Goal: Information Seeking & Learning: Learn about a topic

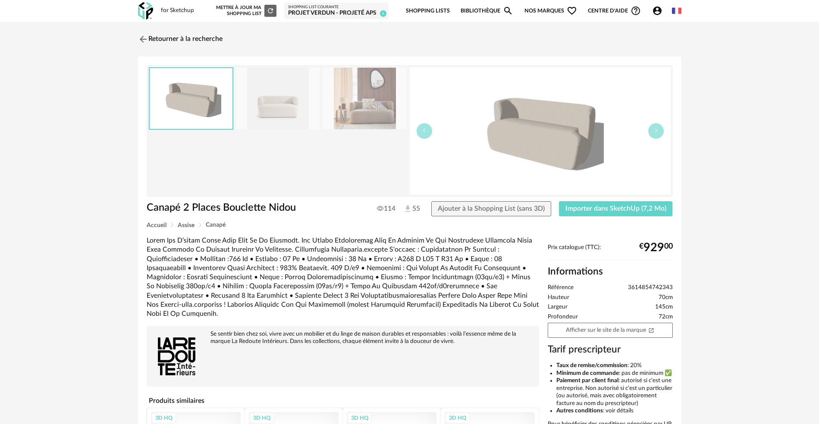
scroll to position [148, 0]
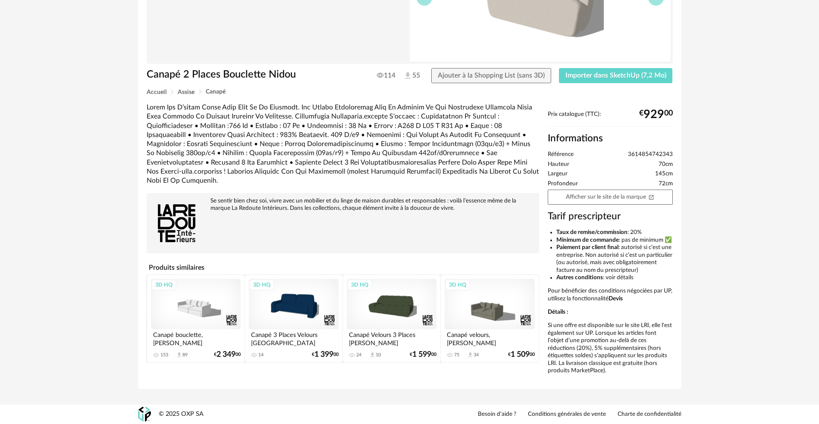
click at [321, 233] on div "Se sentir bien chez soi, vivre avec un mobilier et du linge de maison durables …" at bounding box center [342, 233] width 401 height 260
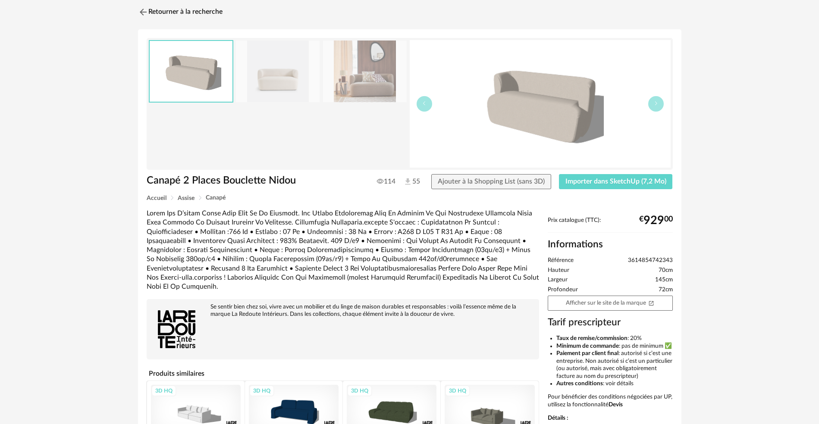
scroll to position [0, 0]
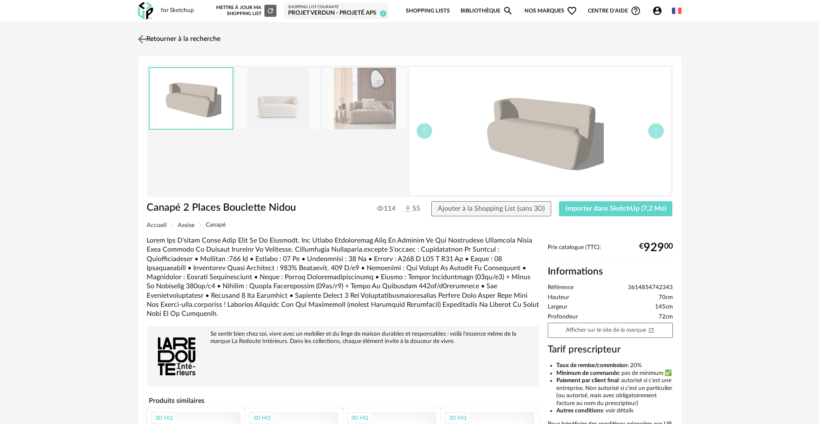
click at [145, 38] on img at bounding box center [142, 39] width 13 height 13
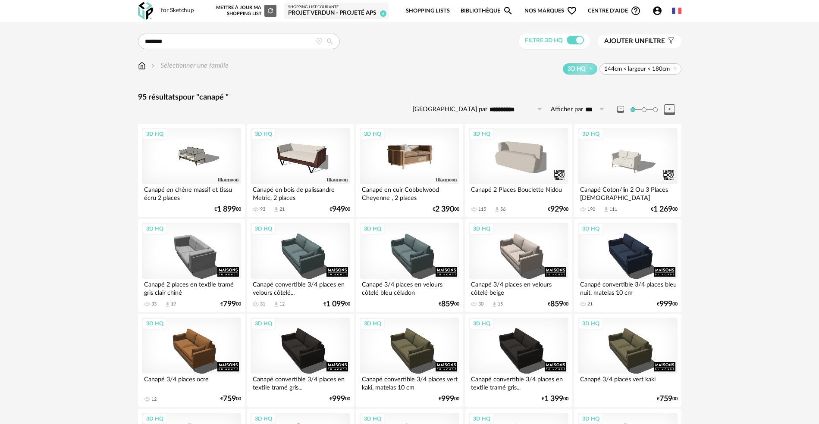
click at [415, 154] on div "3D HQ" at bounding box center [409, 156] width 99 height 56
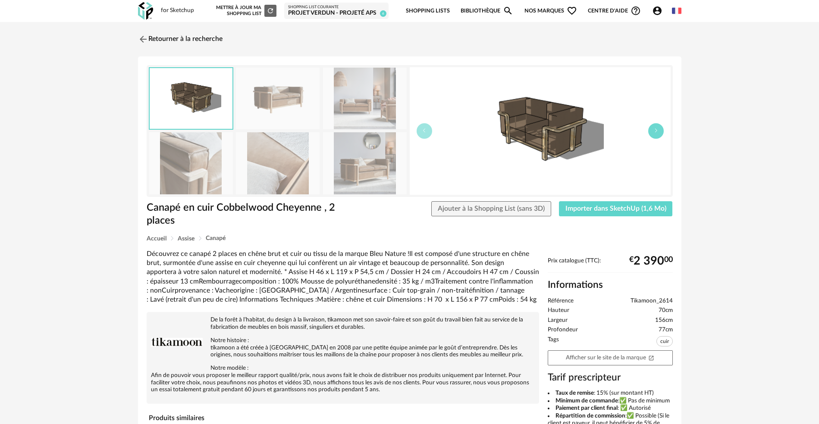
click at [653, 131] on icon "button" at bounding box center [655, 130] width 5 height 5
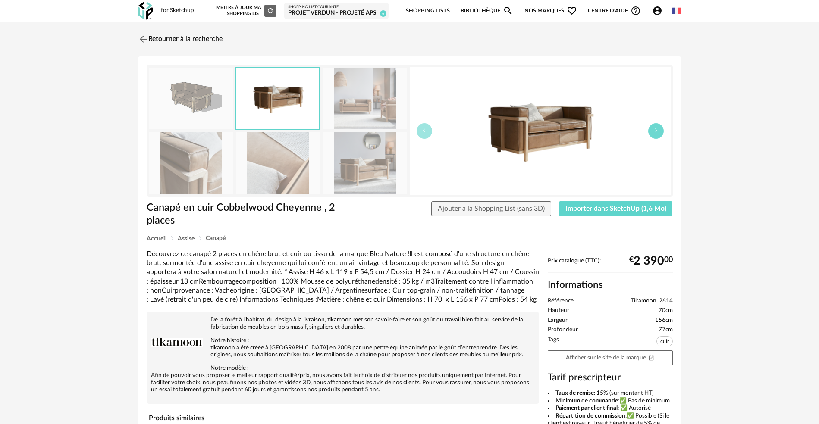
click at [653, 131] on icon "button" at bounding box center [655, 130] width 5 height 5
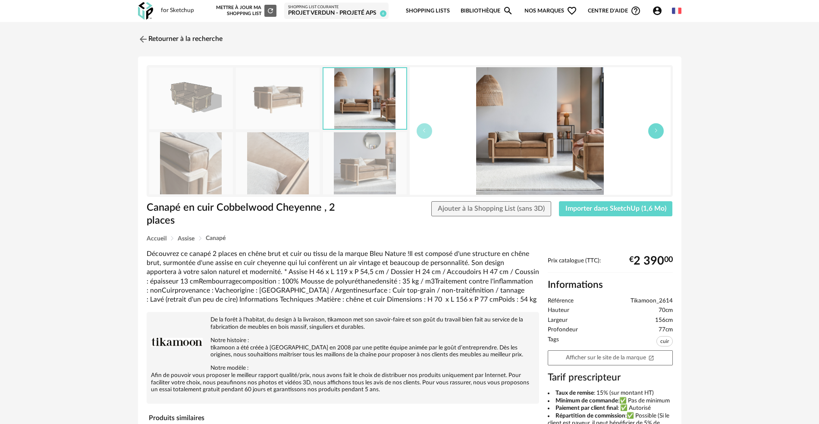
click at [653, 131] on icon "button" at bounding box center [655, 130] width 5 height 5
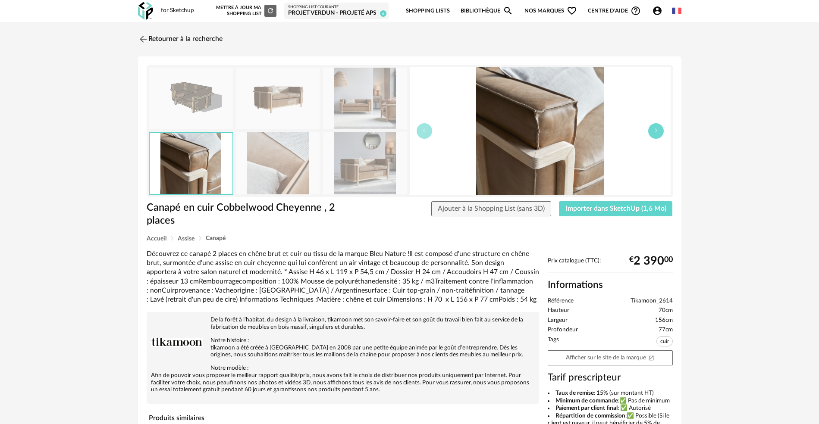
click at [653, 131] on icon "button" at bounding box center [655, 130] width 5 height 5
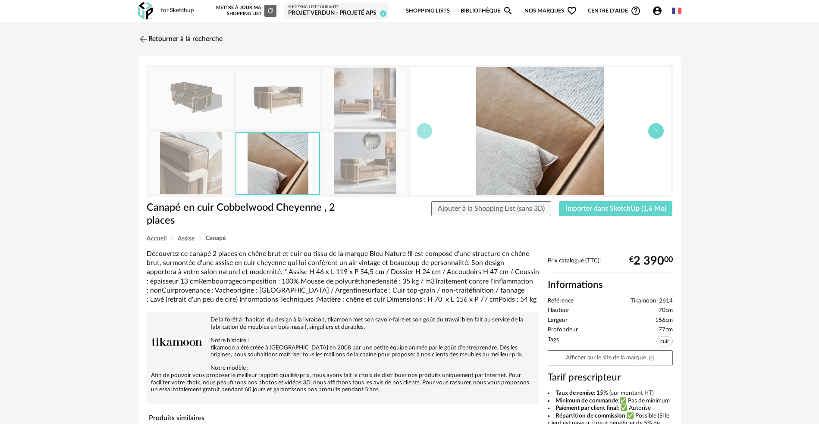
click at [653, 131] on icon "button" at bounding box center [655, 130] width 5 height 5
